Goal: Check status: Check status

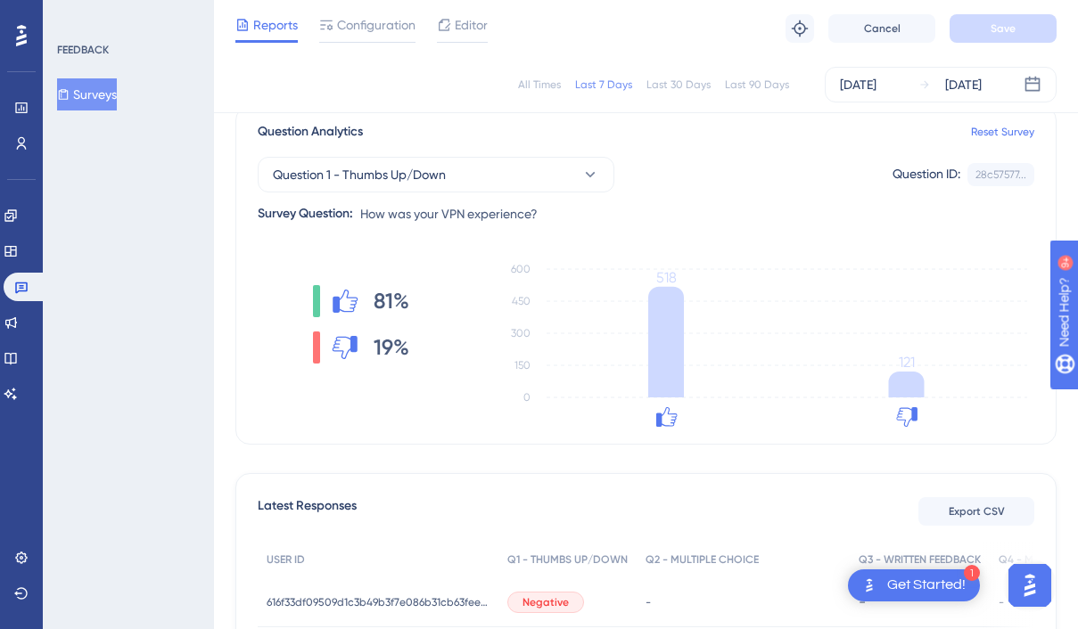
scroll to position [141, 0]
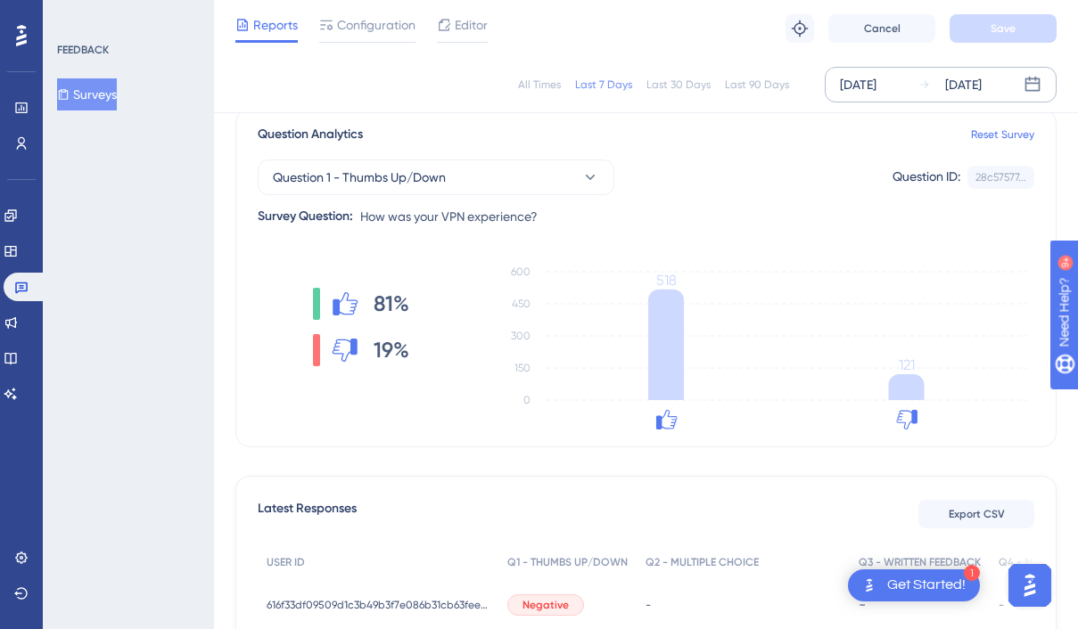
click at [932, 83] on div "[DATE]" at bounding box center [949, 84] width 63 height 21
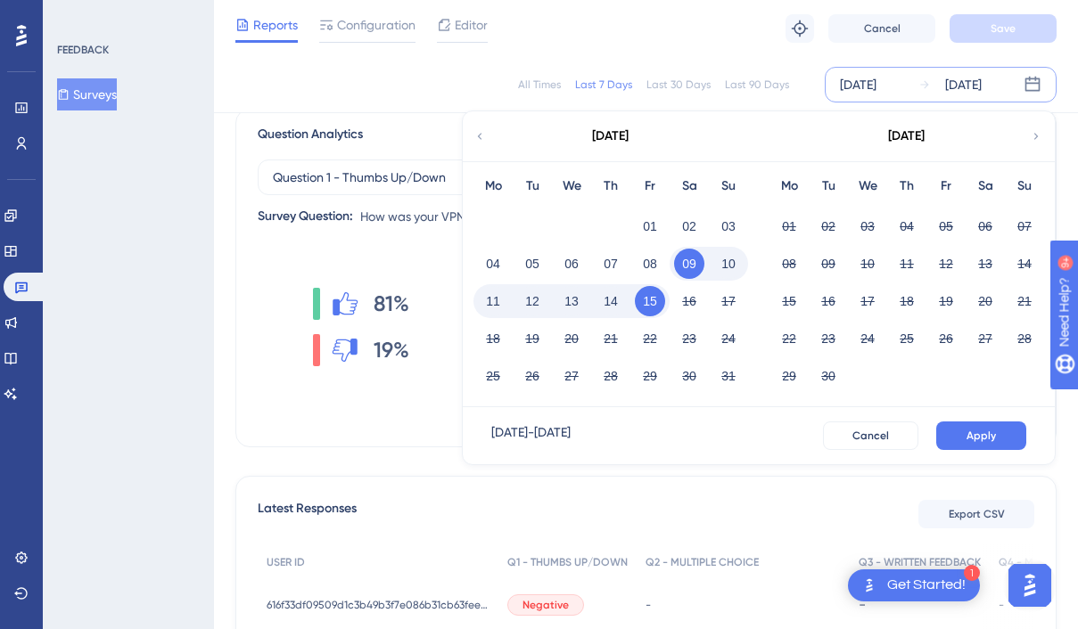
click at [643, 298] on button "15" at bounding box center [650, 301] width 30 height 30
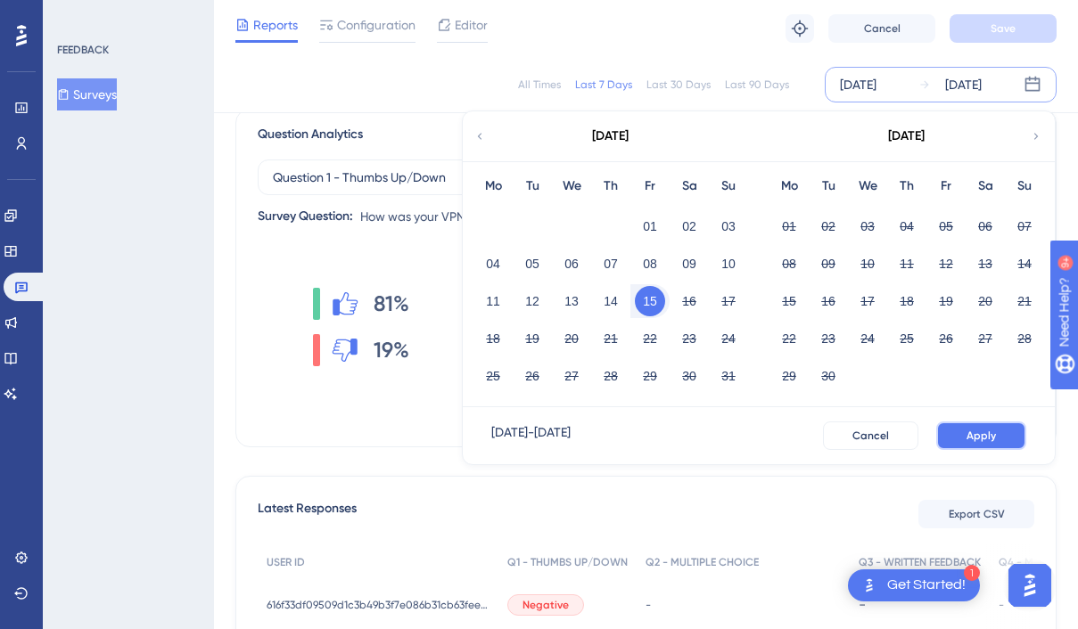
click at [988, 433] on span "Apply" at bounding box center [980, 436] width 29 height 14
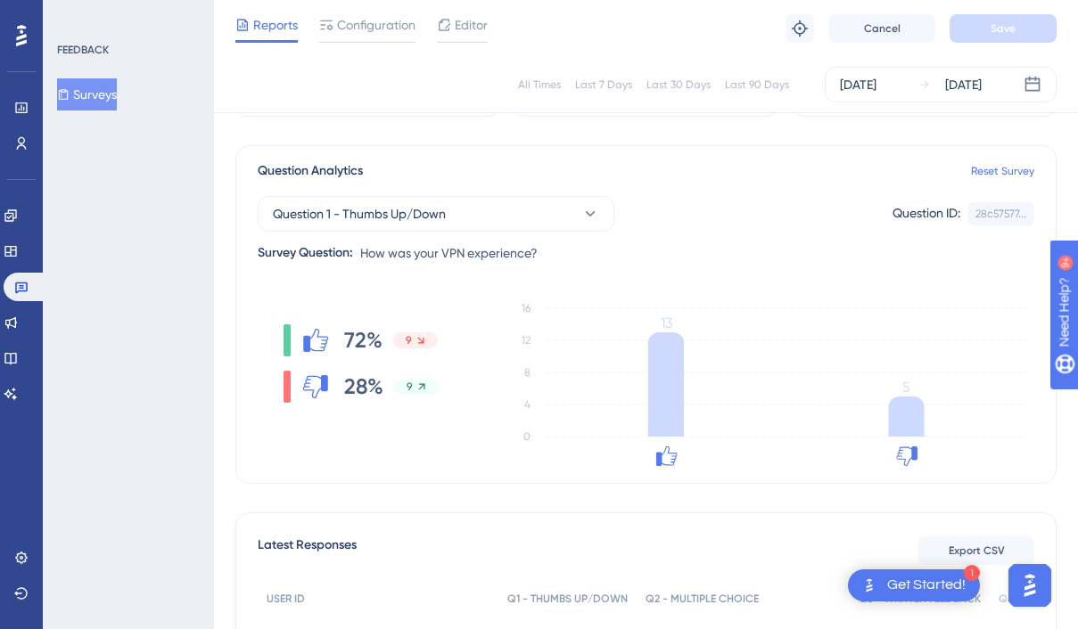
scroll to position [102, 0]
click at [965, 88] on div "[DATE]" at bounding box center [963, 84] width 37 height 21
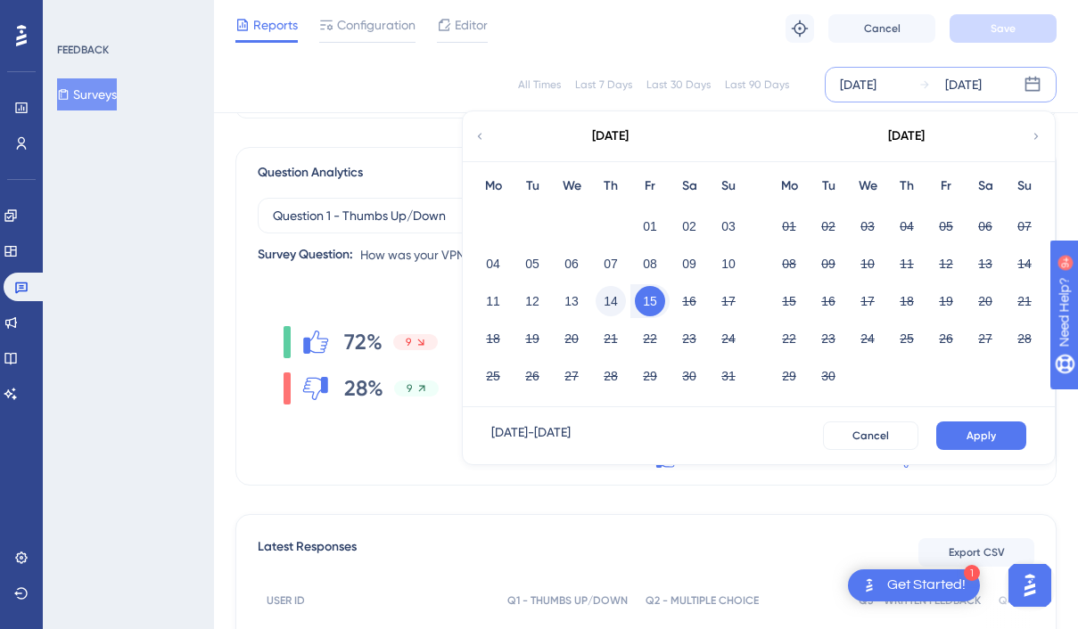
click at [622, 303] on button "14" at bounding box center [610, 301] width 30 height 30
click at [1022, 430] on button "Apply" at bounding box center [981, 436] width 90 height 29
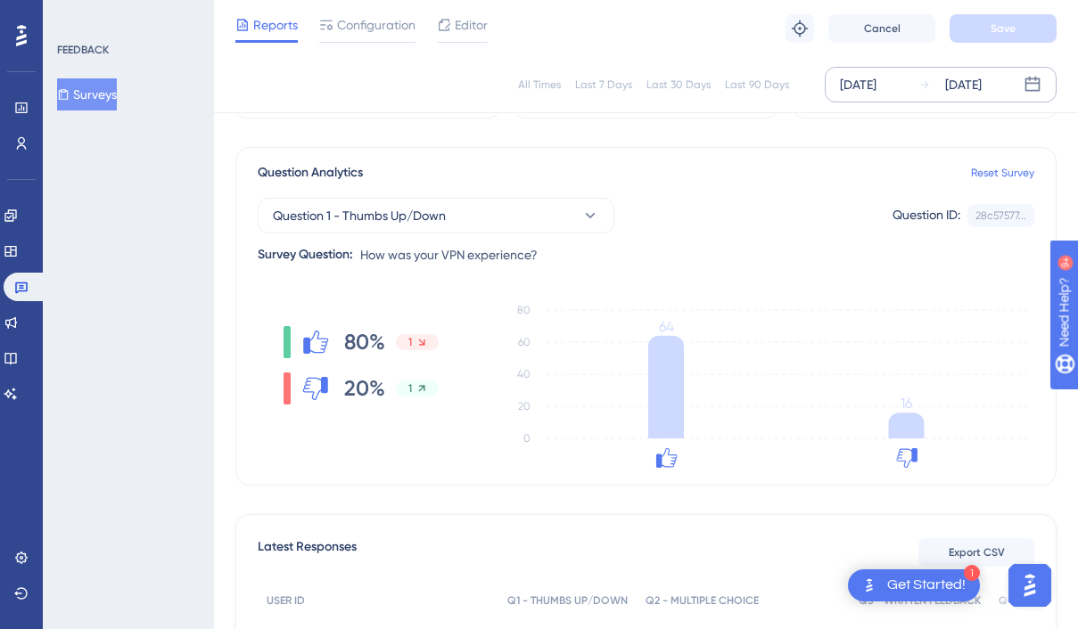
click at [959, 84] on div "[DATE]" at bounding box center [963, 84] width 37 height 21
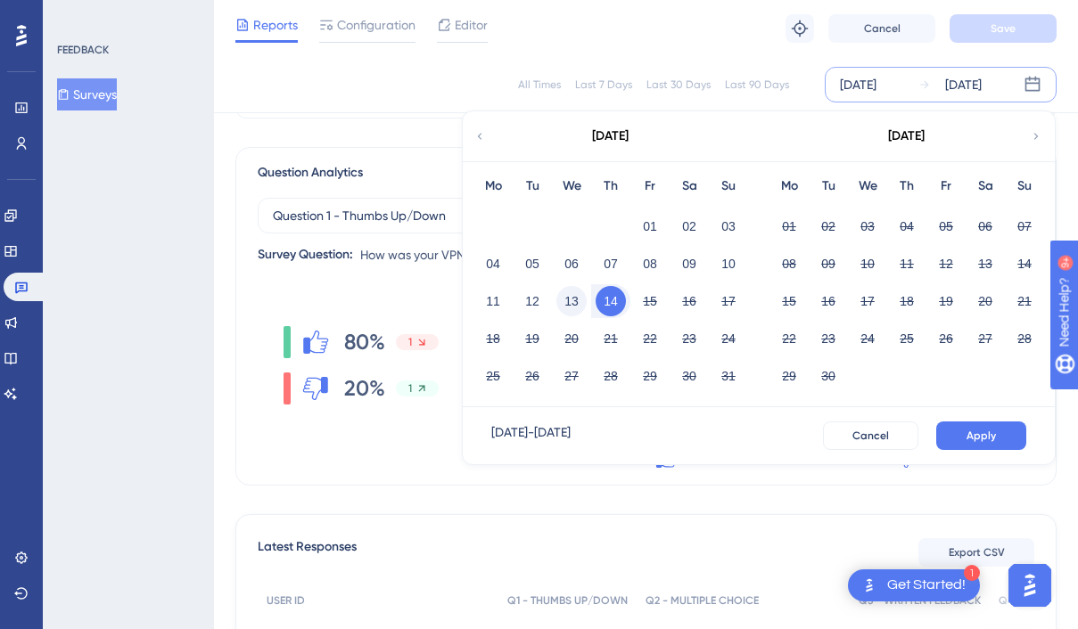
click at [570, 297] on button "13" at bounding box center [571, 301] width 30 height 30
click at [975, 431] on span "Apply" at bounding box center [980, 436] width 29 height 14
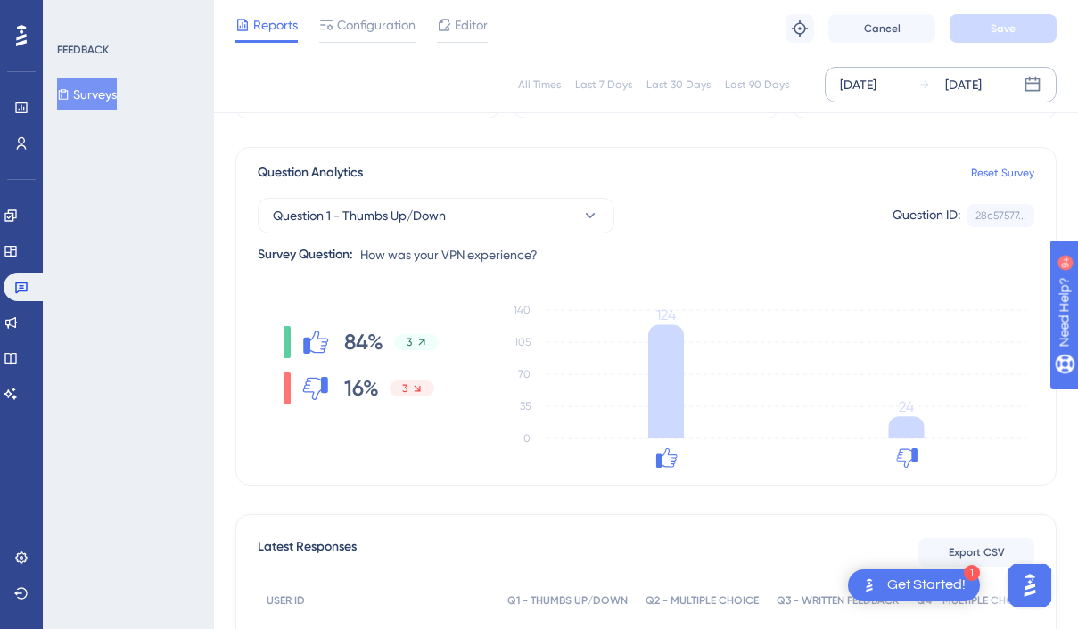
click at [972, 81] on div "[DATE]" at bounding box center [963, 84] width 37 height 21
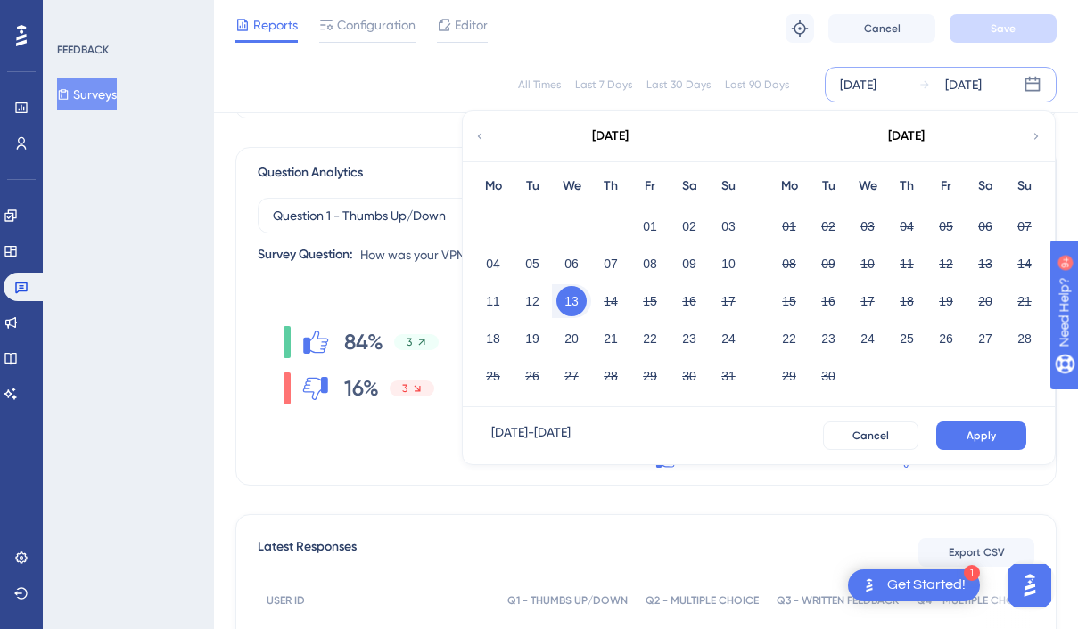
click at [570, 293] on button "13" at bounding box center [571, 301] width 30 height 30
click at [652, 300] on button "15" at bounding box center [650, 301] width 30 height 30
click at [967, 424] on button "Apply" at bounding box center [981, 436] width 90 height 29
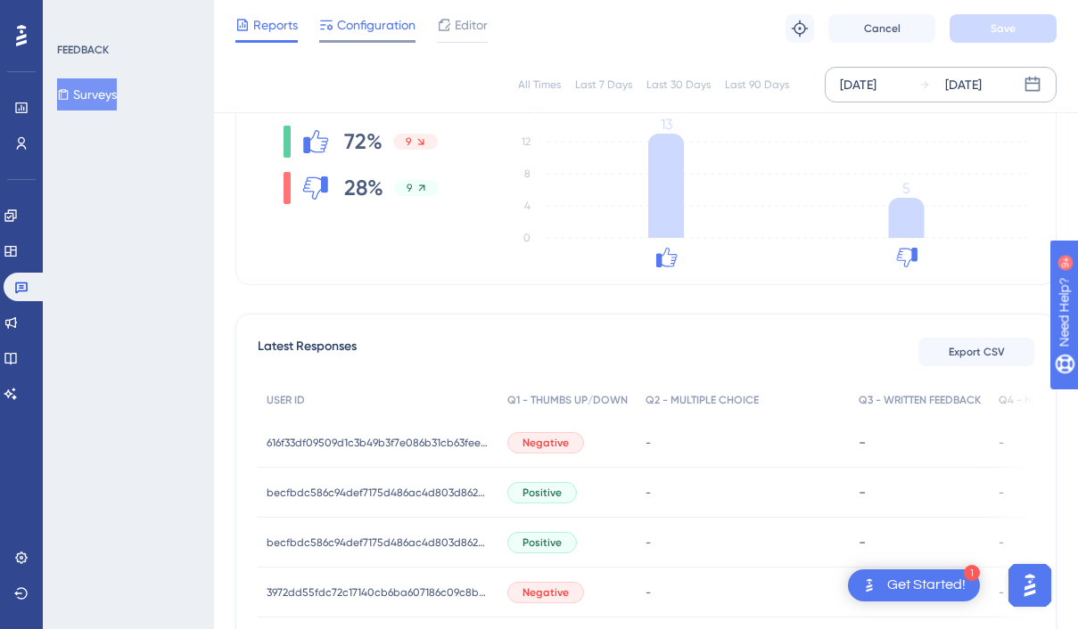
scroll to position [301, 0]
click at [351, 15] on span "Configuration" at bounding box center [376, 24] width 78 height 21
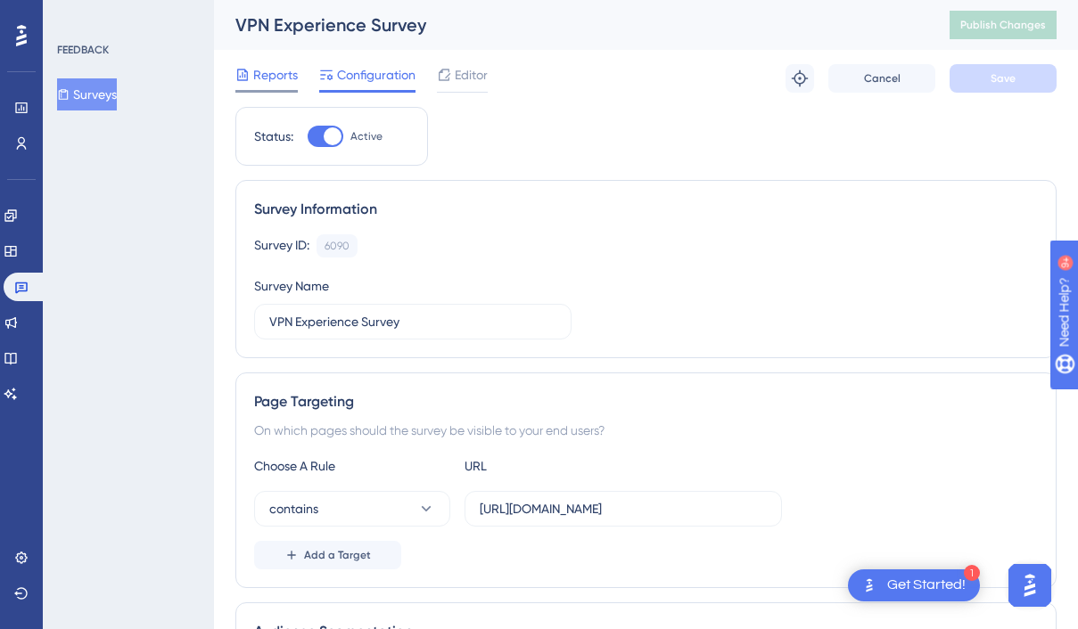
click at [270, 73] on span "Reports" at bounding box center [275, 74] width 45 height 21
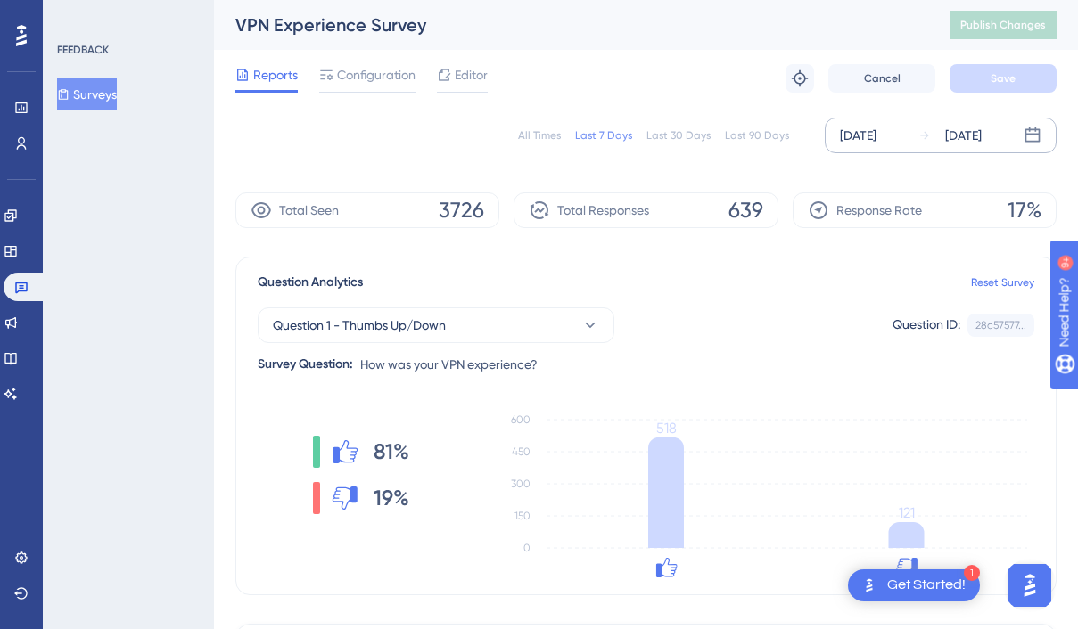
click at [981, 132] on div "[DATE]" at bounding box center [963, 135] width 37 height 21
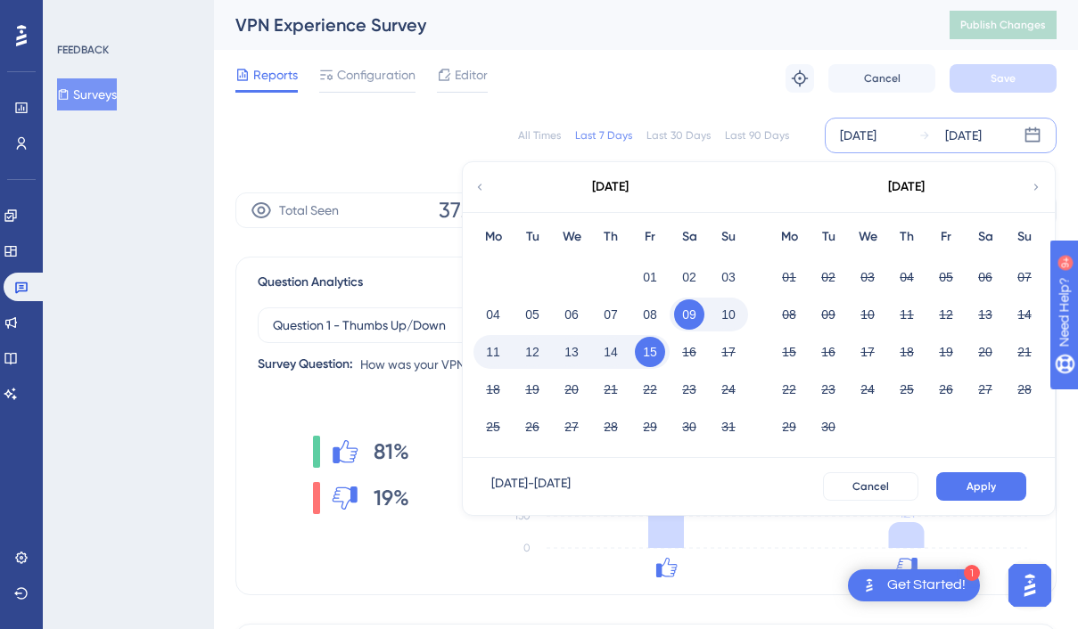
click at [643, 347] on button "15" at bounding box center [650, 352] width 30 height 30
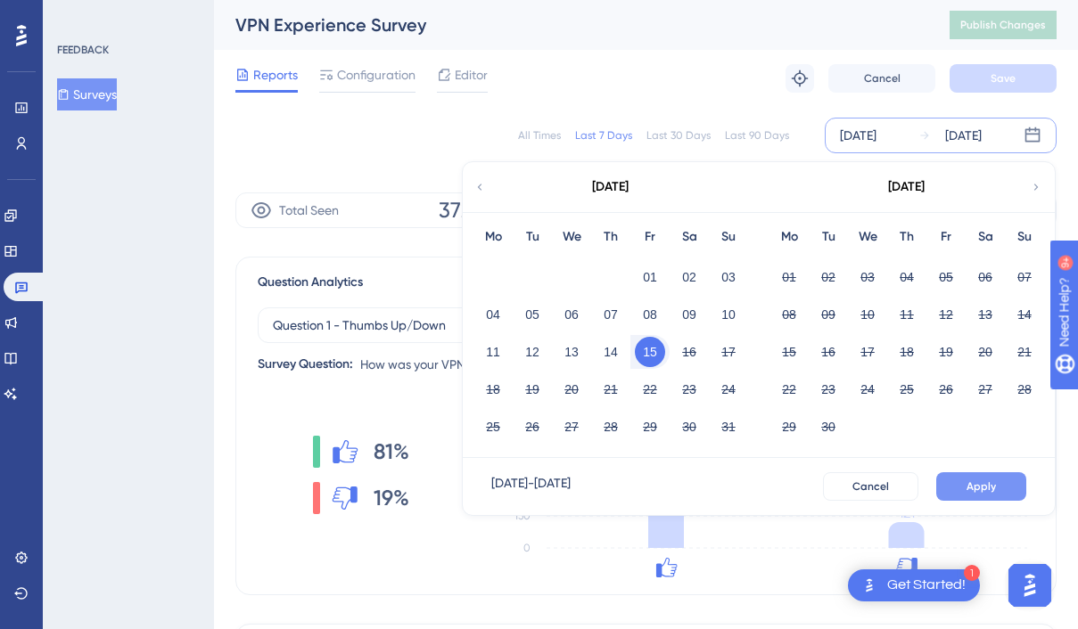
click at [970, 489] on span "Apply" at bounding box center [980, 487] width 29 height 14
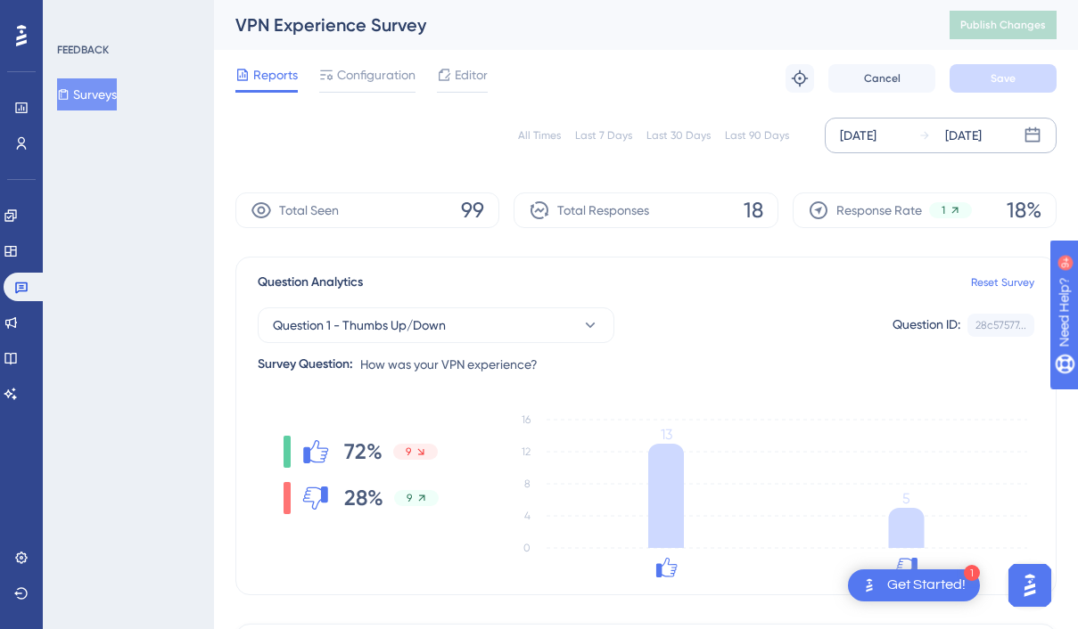
click at [981, 127] on div "[DATE]" at bounding box center [963, 135] width 37 height 21
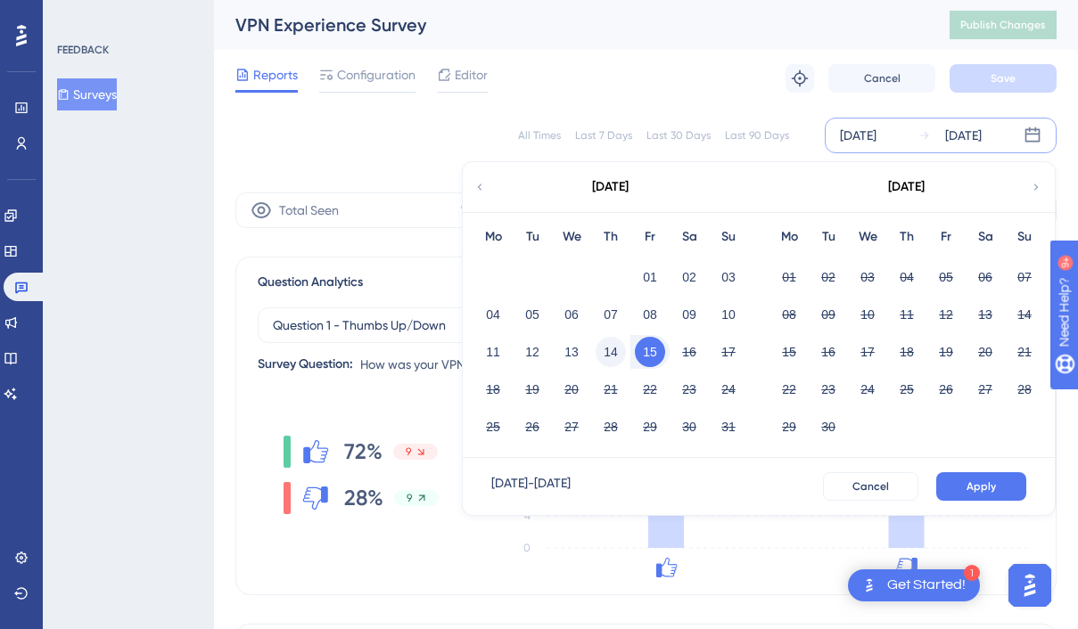
click at [609, 353] on button "14" at bounding box center [610, 352] width 30 height 30
click at [960, 474] on button "Apply" at bounding box center [981, 486] width 90 height 29
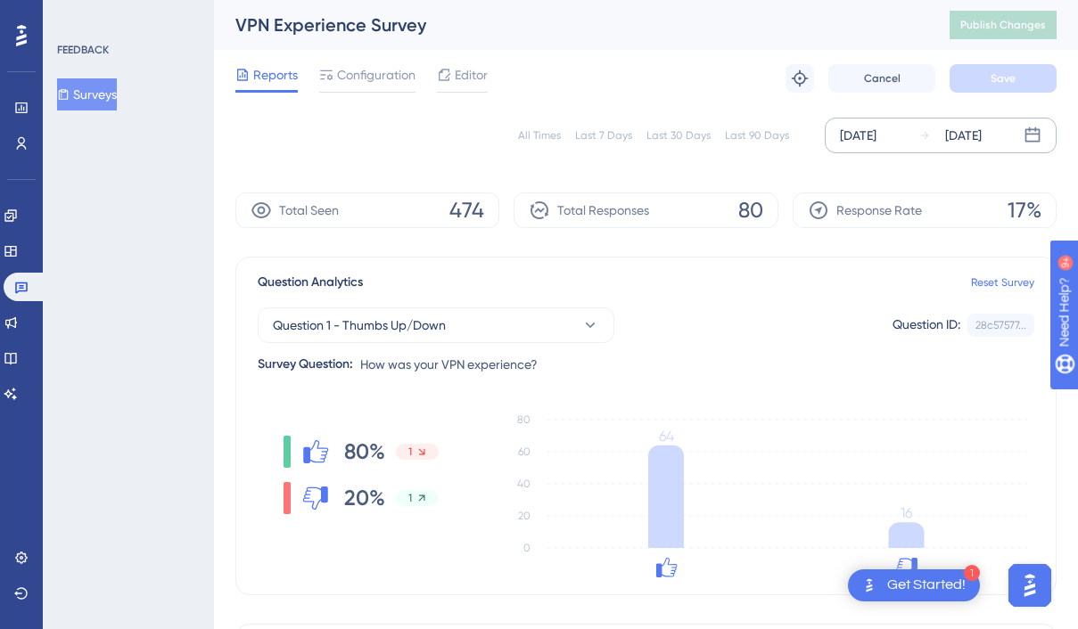
click at [959, 139] on div "[DATE]" at bounding box center [963, 135] width 37 height 21
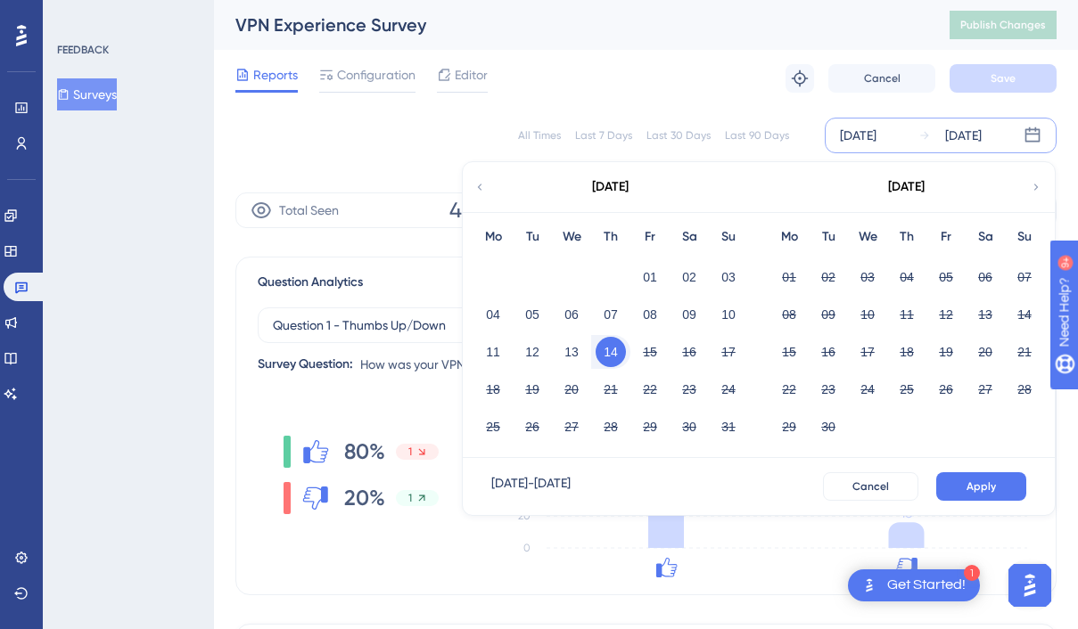
click at [610, 349] on button "14" at bounding box center [610, 352] width 30 height 30
click at [648, 354] on button "15" at bounding box center [650, 352] width 30 height 30
click at [1005, 483] on button "Apply" at bounding box center [981, 486] width 90 height 29
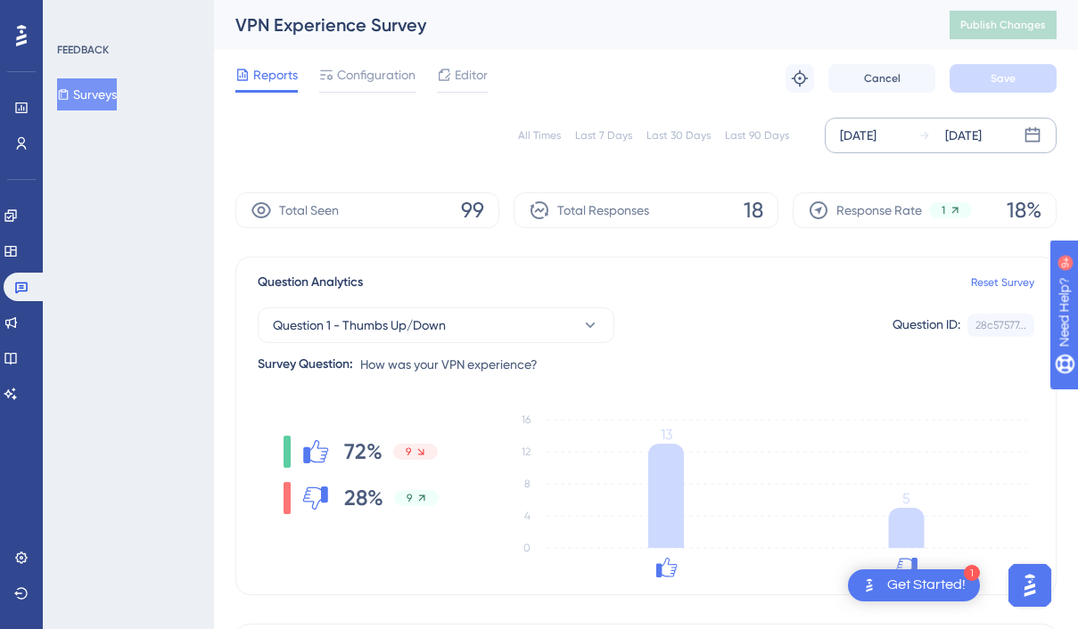
click at [1004, 124] on div "[DATE] [DATE]" at bounding box center [940, 136] width 232 height 36
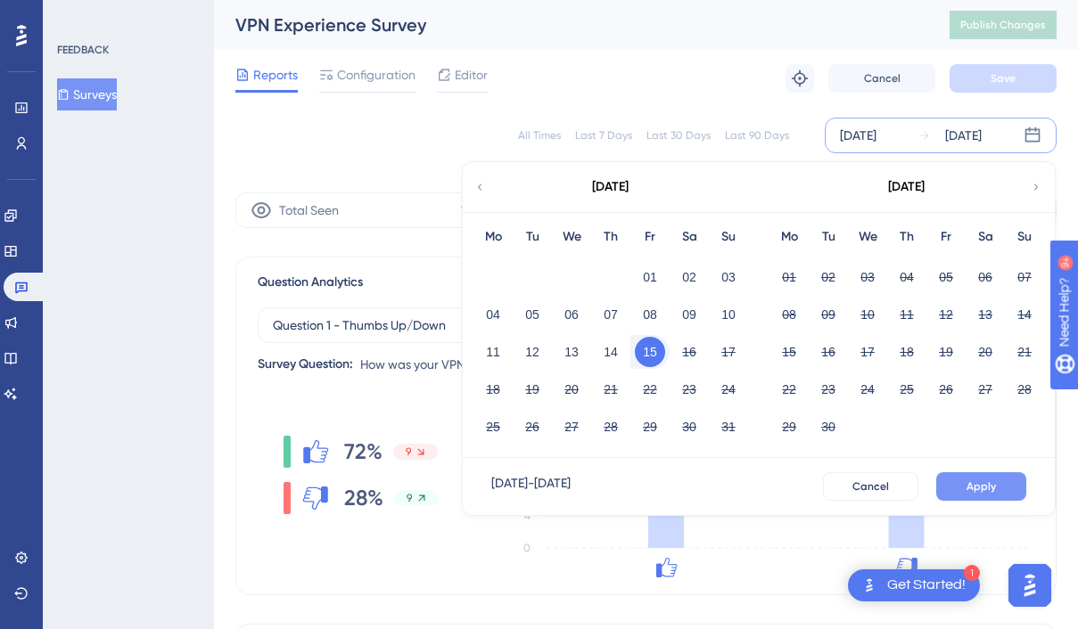
click at [989, 481] on span "Apply" at bounding box center [980, 487] width 29 height 14
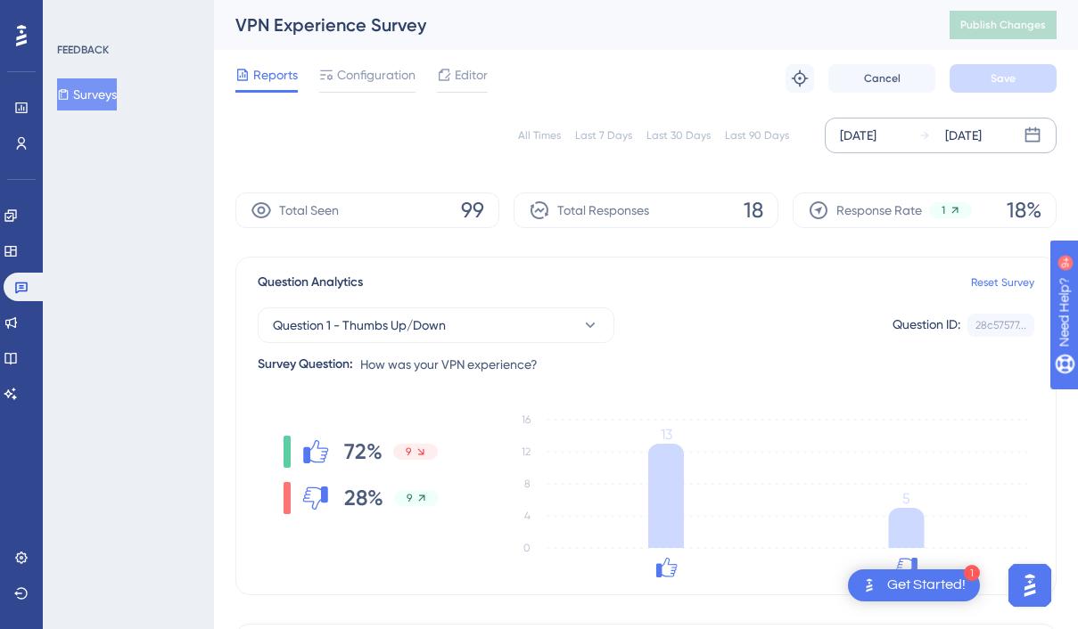
click at [974, 138] on div "[DATE]" at bounding box center [963, 135] width 37 height 21
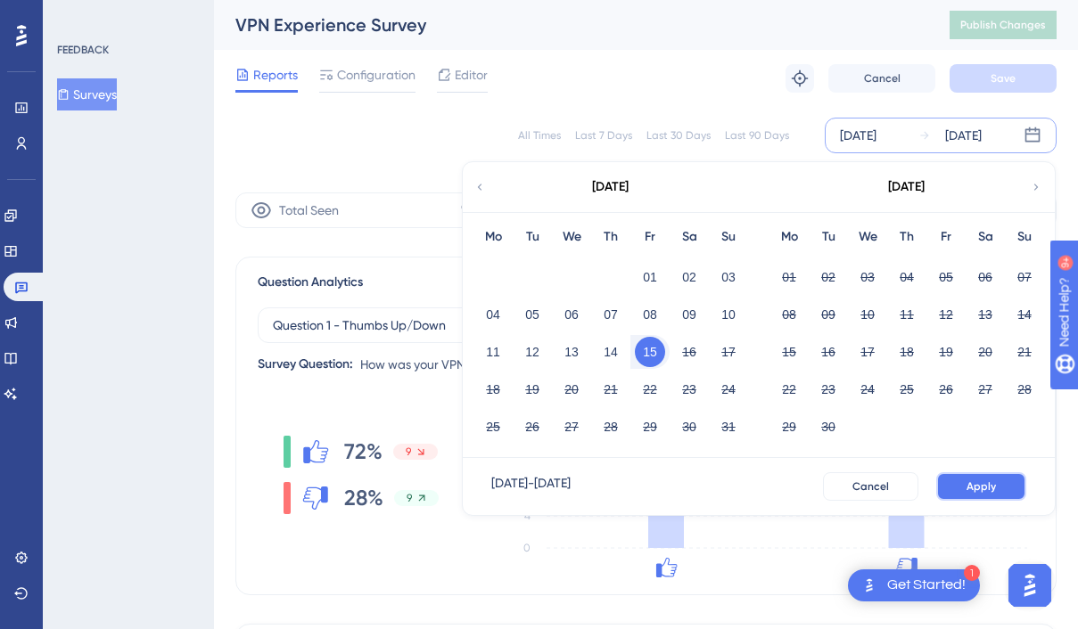
click at [988, 480] on span "Apply" at bounding box center [980, 487] width 29 height 14
